Goal: Feedback & Contribution: Leave review/rating

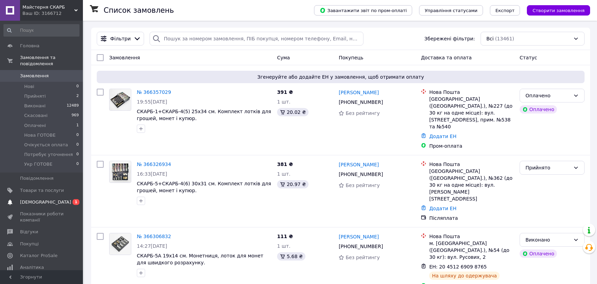
click at [33, 199] on span "[DEMOGRAPHIC_DATA]" at bounding box center [45, 202] width 51 height 6
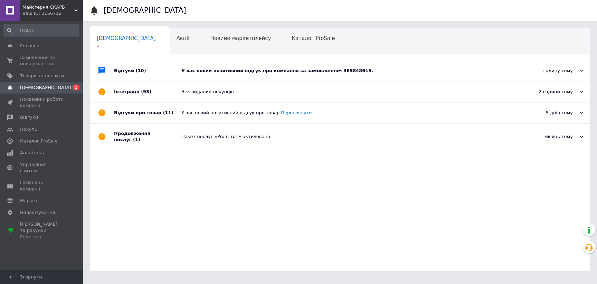
click at [229, 71] on div "У вас новий позитивний відгук про компанію за замовленням 365848615." at bounding box center [347, 71] width 333 height 6
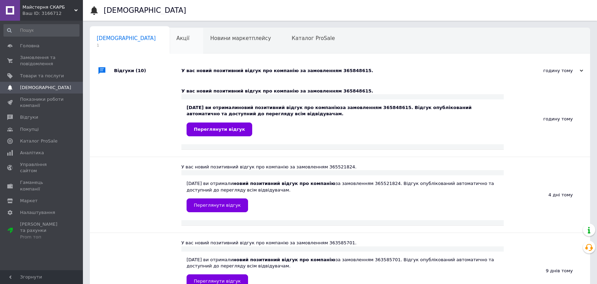
click at [177, 39] on span "Акції" at bounding box center [183, 38] width 13 height 6
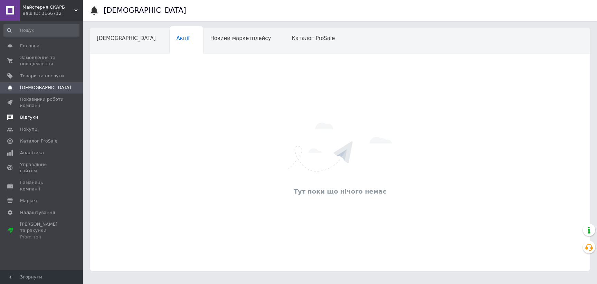
click at [27, 116] on span "Відгуки" at bounding box center [29, 117] width 18 height 6
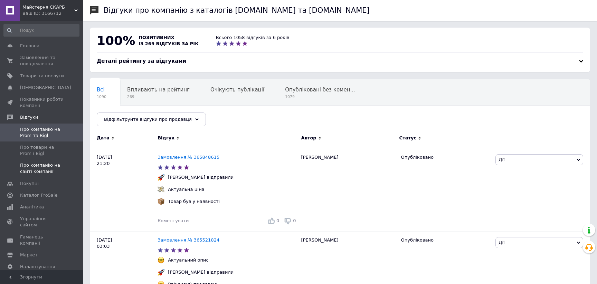
click at [41, 173] on span "Про компанію на сайті компанії" at bounding box center [42, 168] width 44 height 12
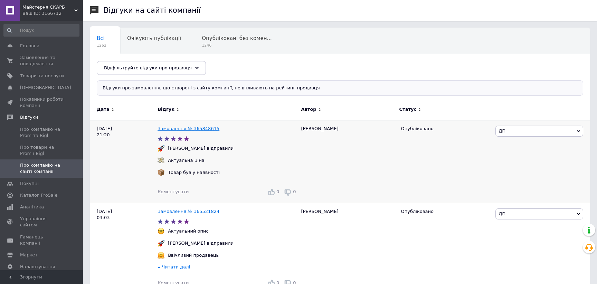
click at [186, 128] on link "Замовлення № 365848615" at bounding box center [189, 128] width 62 height 5
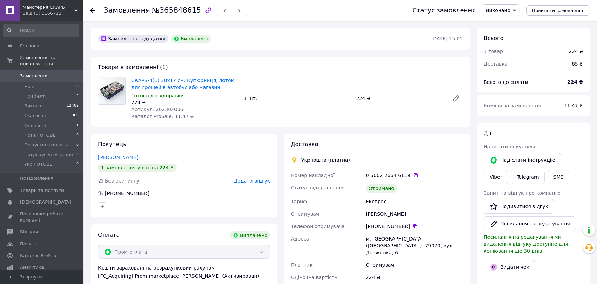
scroll to position [9, 0]
click at [244, 184] on span "Додати відгук" at bounding box center [252, 181] width 36 height 6
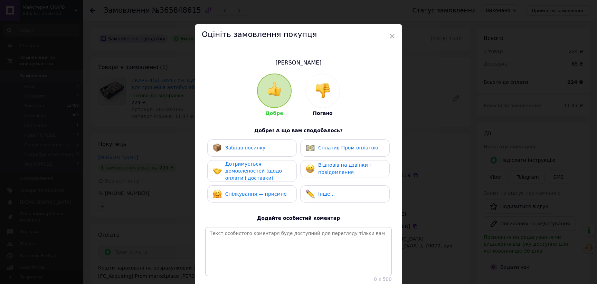
click at [241, 197] on span "Спілкування — приємне" at bounding box center [256, 194] width 62 height 6
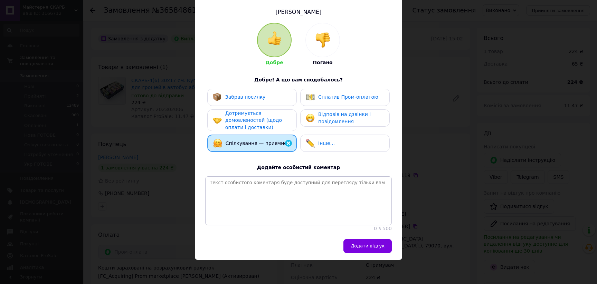
scroll to position [81, 0]
click at [374, 244] on span "Додати відгук" at bounding box center [368, 246] width 34 height 5
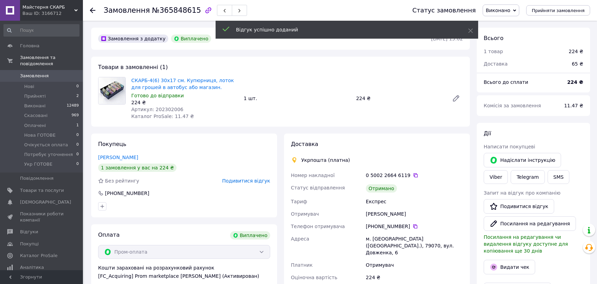
click at [91, 9] on icon at bounding box center [93, 11] width 6 height 6
